Goal: Task Accomplishment & Management: Complete application form

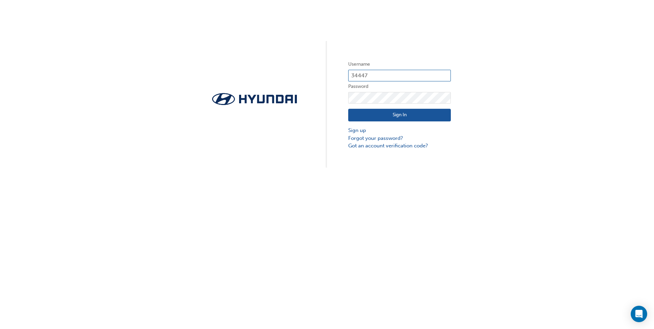
drag, startPoint x: 375, startPoint y: 76, endPoint x: 350, endPoint y: 77, distance: 24.6
click at [350, 77] on input "34447" at bounding box center [399, 76] width 103 height 12
paste input "7035"
type input "37035"
click at [495, 98] on div "Username 37035 Password Sign In Sign up Forgot your password? Got an account ve…" at bounding box center [327, 83] width 654 height 167
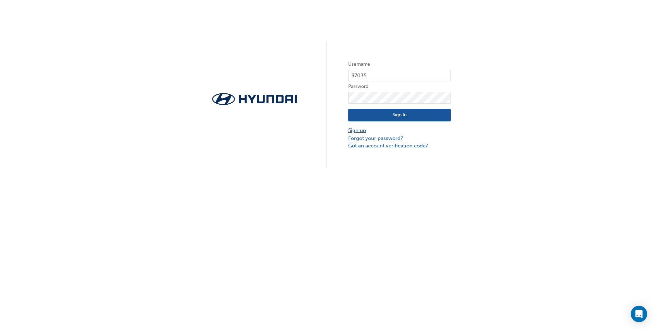
click at [362, 131] on link "Sign up" at bounding box center [399, 130] width 103 height 8
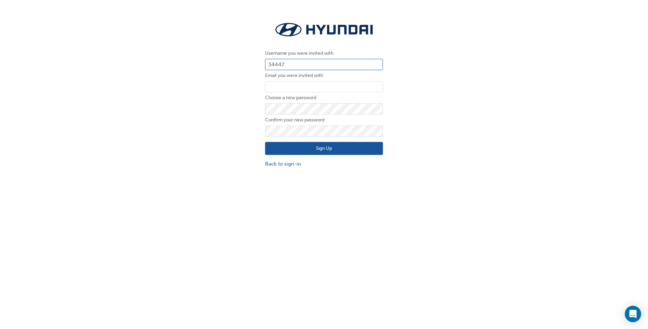
drag, startPoint x: 291, startPoint y: 63, endPoint x: 268, endPoint y: 66, distance: 23.1
click at [268, 66] on input "34447" at bounding box center [324, 65] width 118 height 12
paste input "7035"
type input "37035"
click at [278, 86] on input "email" at bounding box center [324, 87] width 118 height 12
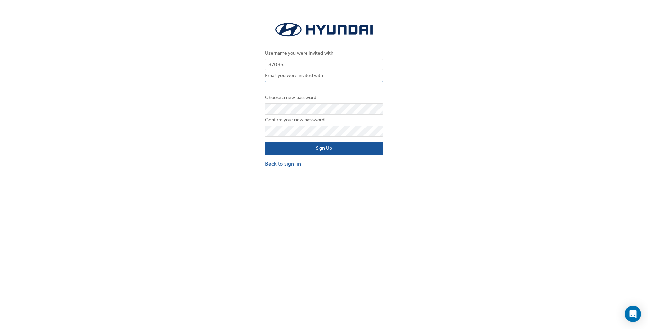
type input "m.walker@grandprixhyundai.com.au"
click at [258, 113] on div "Username you were invited with 37035 Email you were invited with m.walker@grand…" at bounding box center [324, 93] width 648 height 157
click at [230, 141] on div "Username you were invited with 37035 Email you were invited with m.walker@grand…" at bounding box center [324, 93] width 648 height 157
click at [330, 146] on button "Sign Up" at bounding box center [324, 148] width 118 height 13
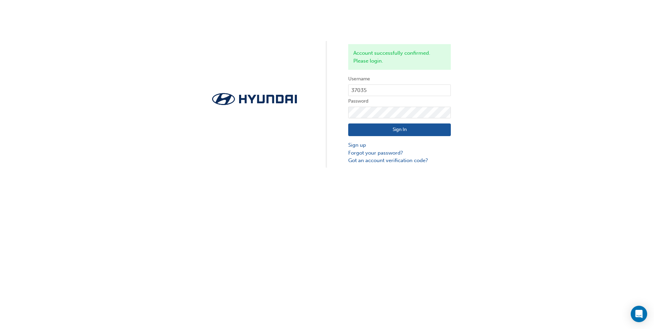
click at [392, 132] on button "Sign In" at bounding box center [399, 129] width 103 height 13
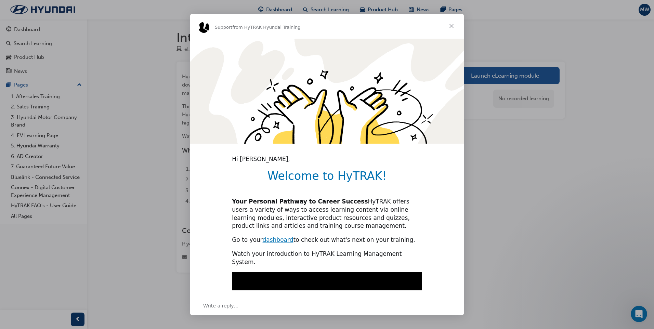
click at [451, 26] on span "Close" at bounding box center [451, 26] width 25 height 25
